Goal: Entertainment & Leisure: Consume media (video, audio)

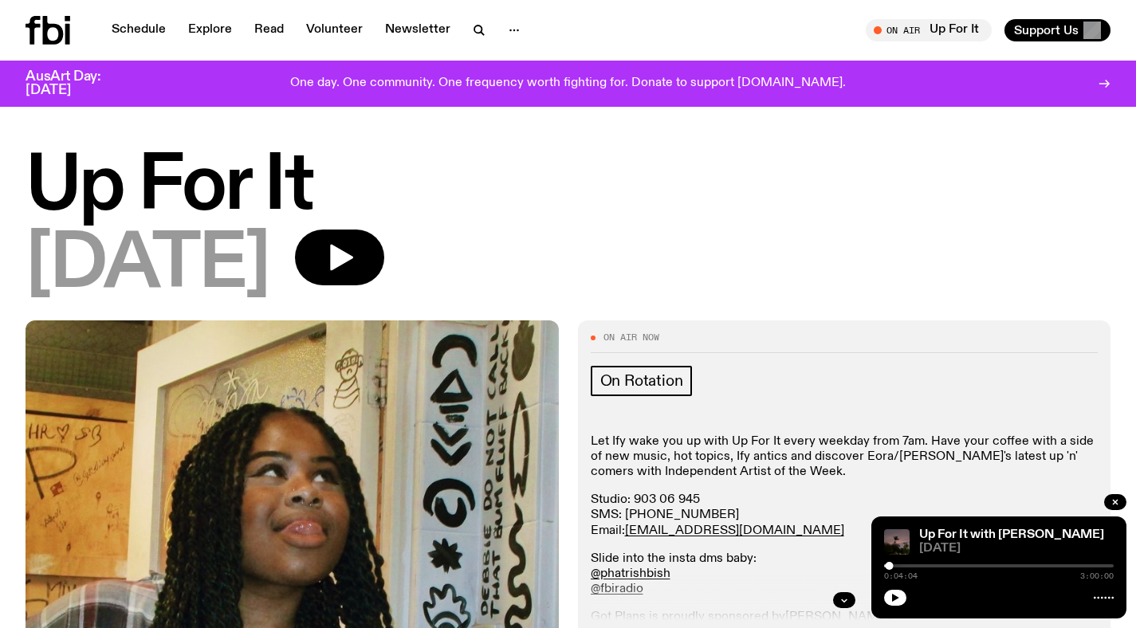
click at [57, 26] on icon at bounding box center [53, 30] width 21 height 29
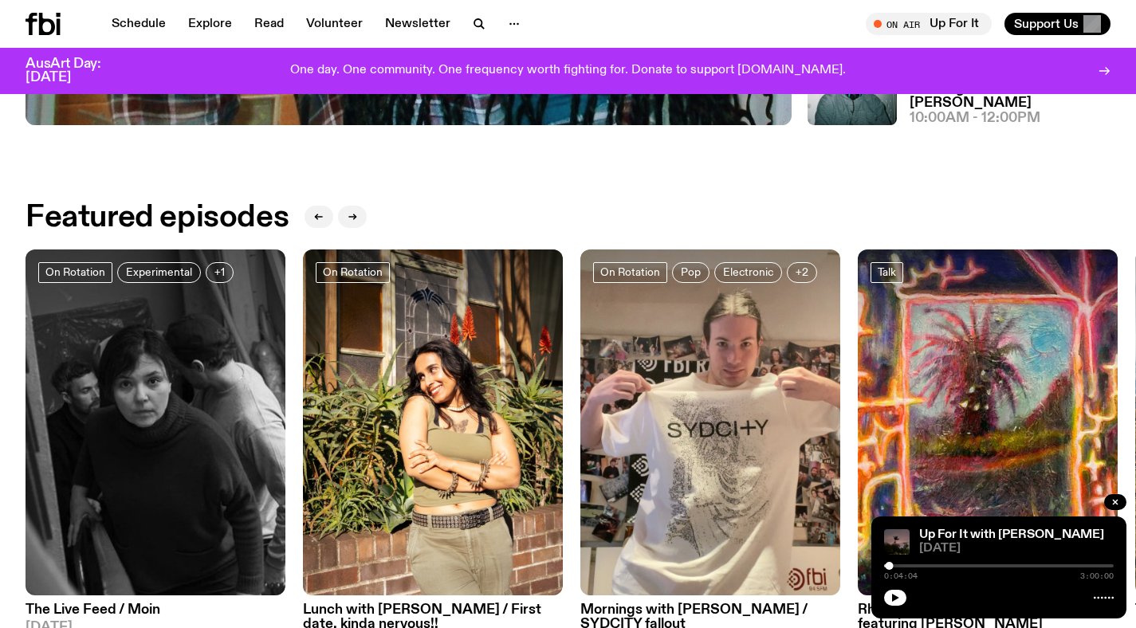
scroll to position [785, 0]
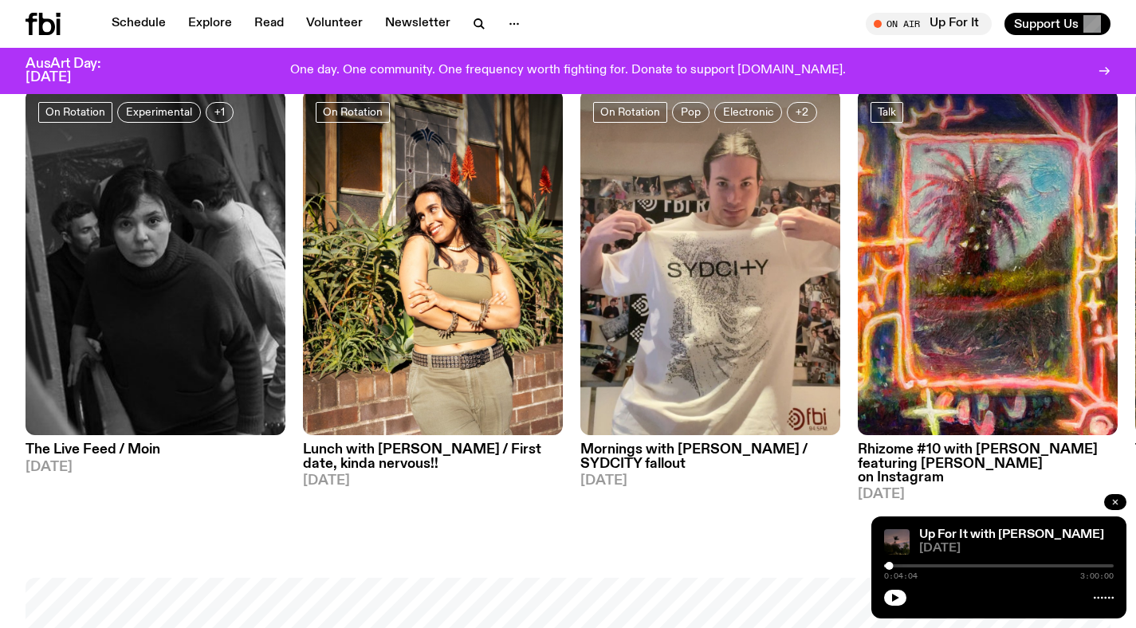
click at [1106, 497] on button "button" at bounding box center [1116, 502] width 22 height 16
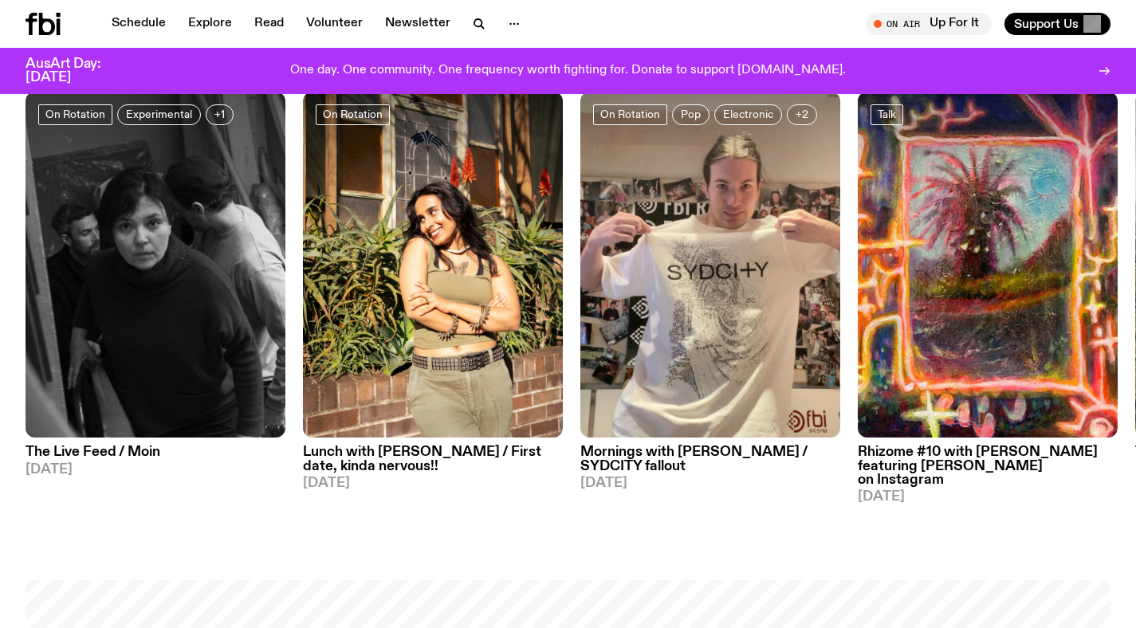
scroll to position [735, 0]
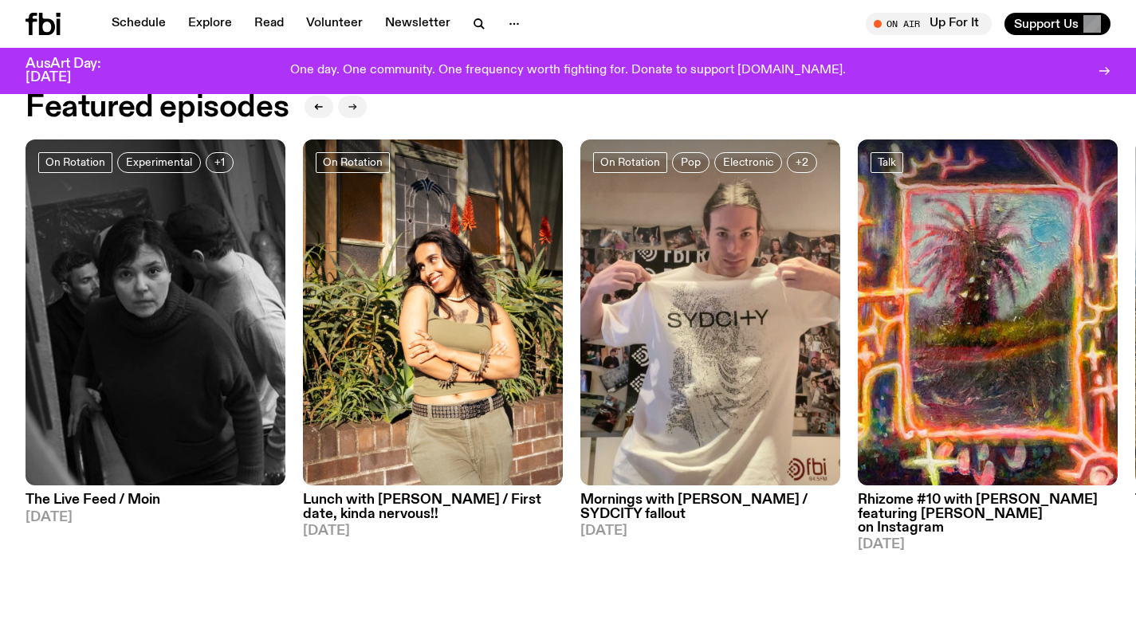
click at [356, 104] on button "button" at bounding box center [352, 107] width 29 height 22
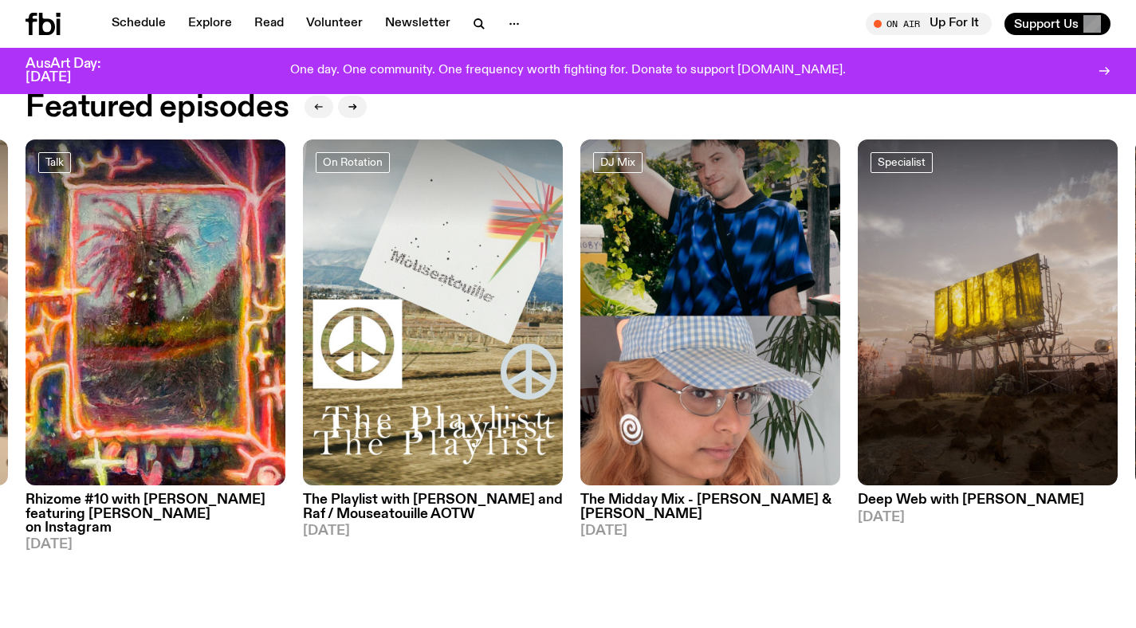
click at [316, 104] on icon "button" at bounding box center [317, 107] width 2 height 6
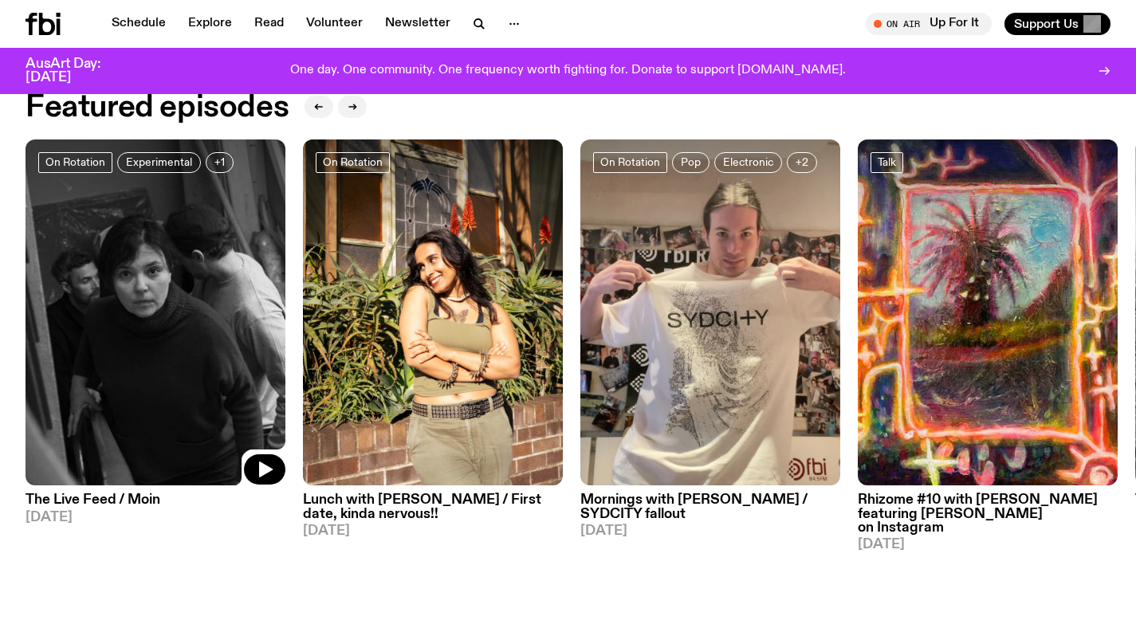
click at [157, 274] on img at bounding box center [156, 313] width 260 height 347
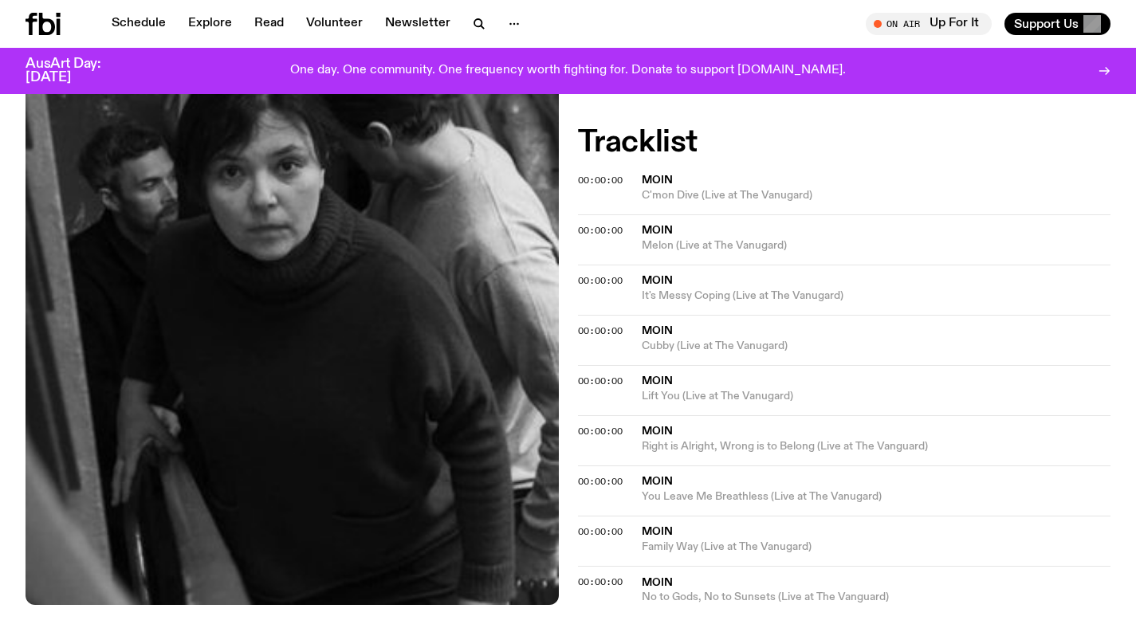
scroll to position [496, 0]
click at [53, 26] on icon at bounding box center [47, 24] width 16 height 22
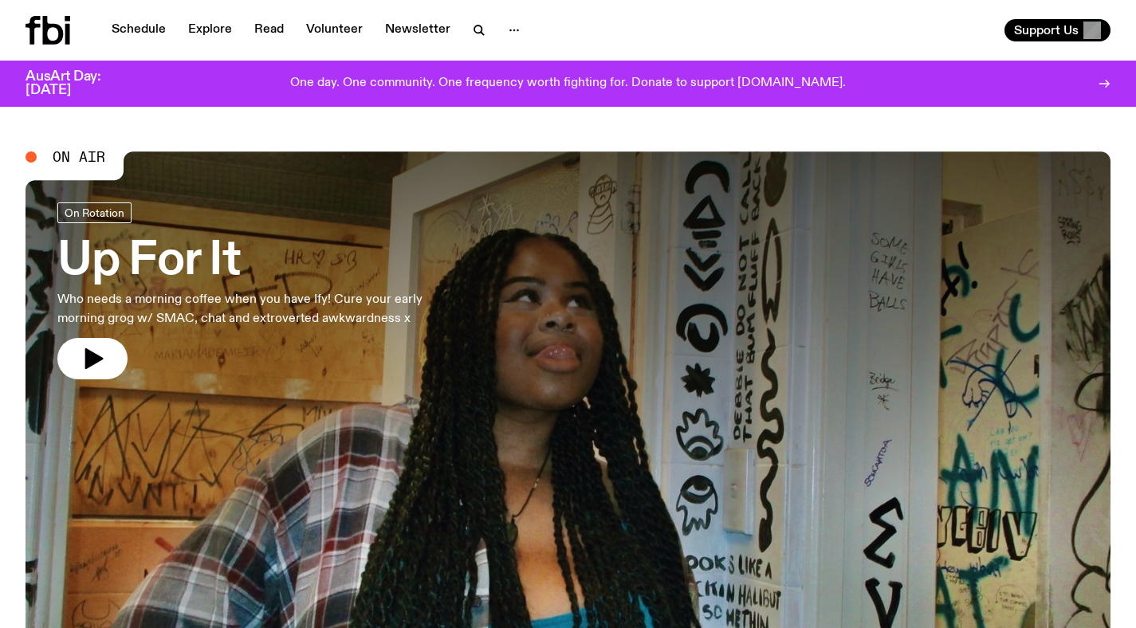
click at [163, 266] on h3 "Up For It" at bounding box center [261, 261] width 408 height 45
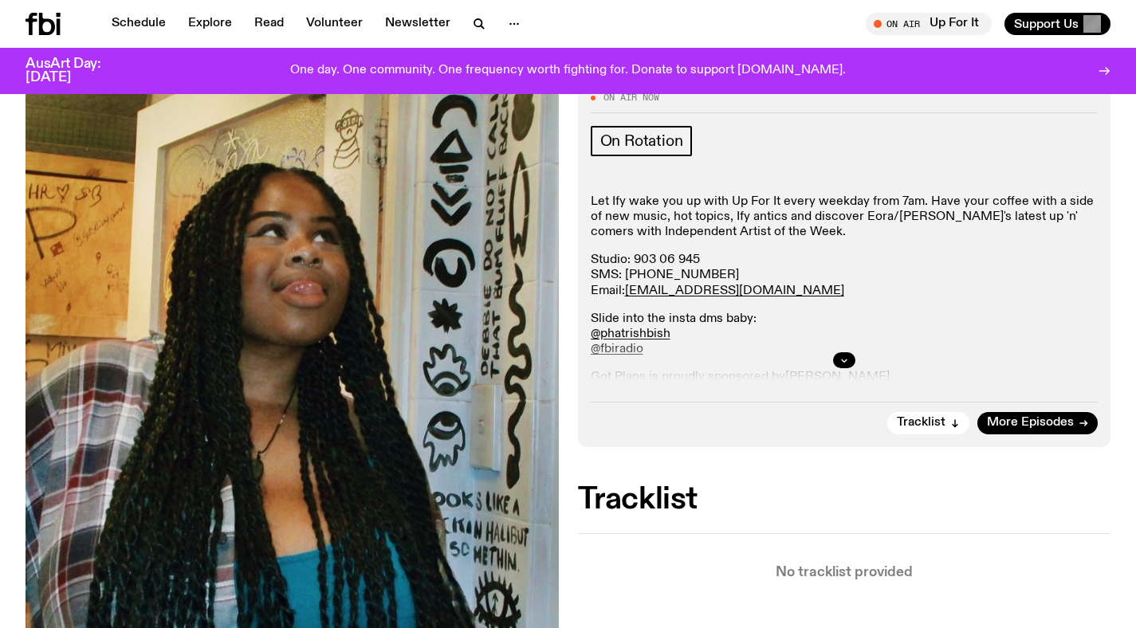
scroll to position [437, 0]
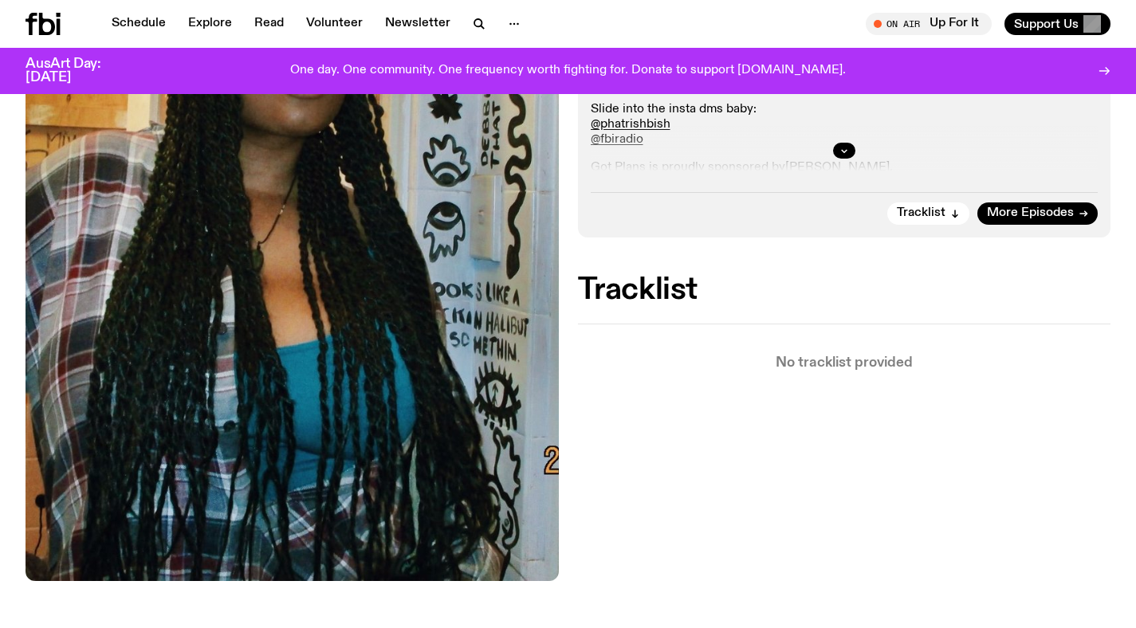
click at [50, 29] on icon at bounding box center [43, 24] width 35 height 22
